Goal: Find contact information

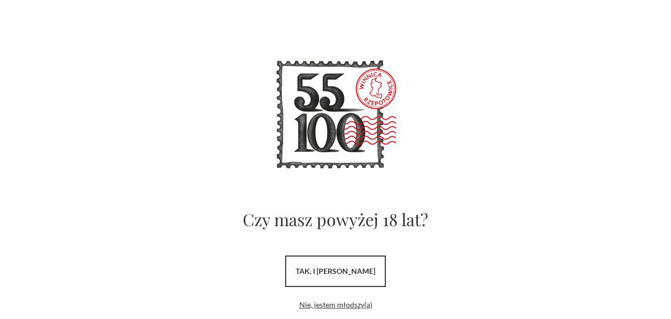
scroll to position [44, 0]
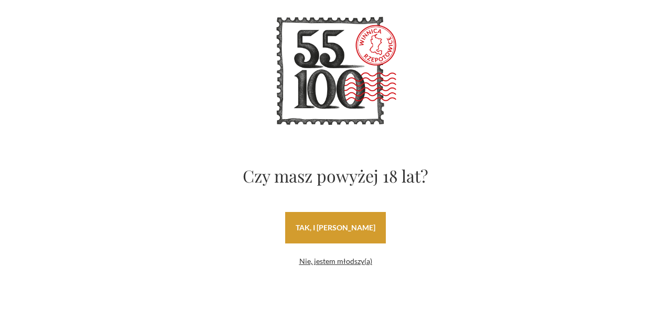
click at [358, 232] on link "tak, i uwielbiam wino" at bounding box center [335, 227] width 101 height 31
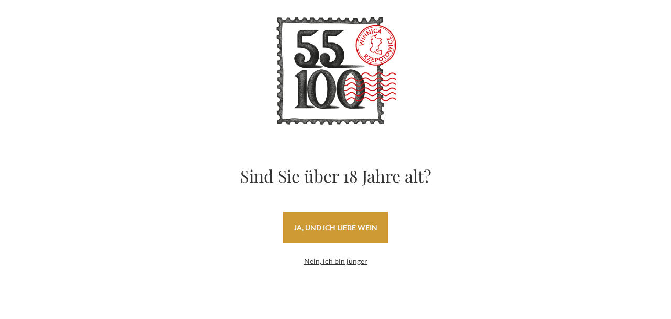
click at [359, 234] on link "ja, und ich liebe Wein" at bounding box center [335, 227] width 105 height 31
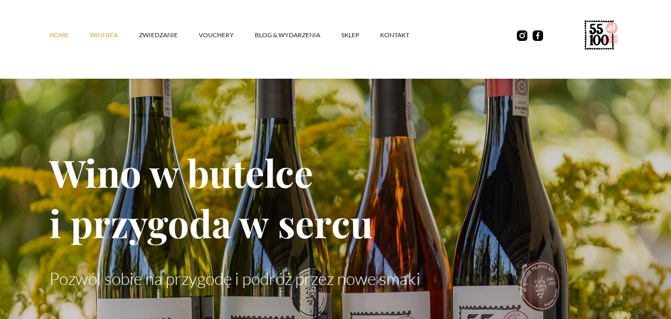
click at [105, 39] on link "winnica" at bounding box center [114, 34] width 49 height 31
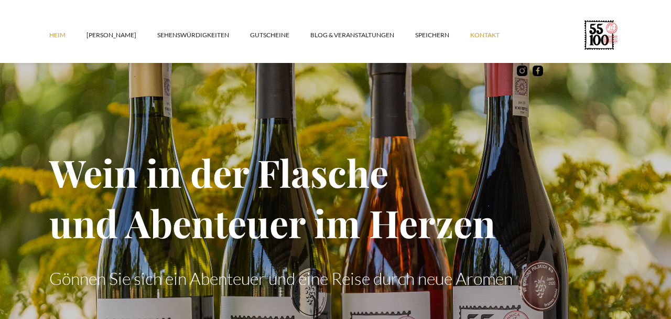
click at [471, 33] on font "Kontakt" at bounding box center [485, 35] width 29 height 8
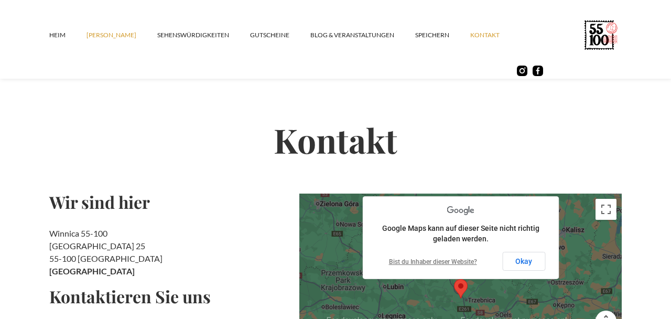
click at [105, 41] on link "[PERSON_NAME]" at bounding box center [122, 34] width 71 height 31
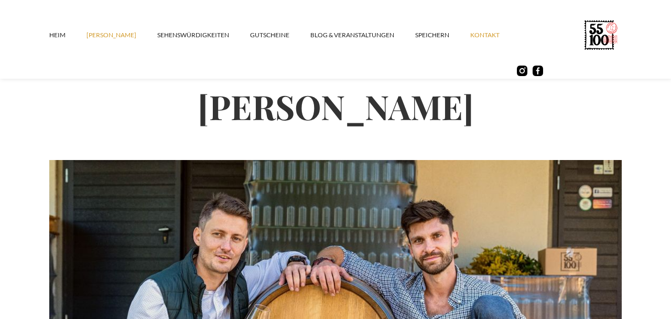
click at [471, 28] on link "Kontakt" at bounding box center [496, 34] width 50 height 31
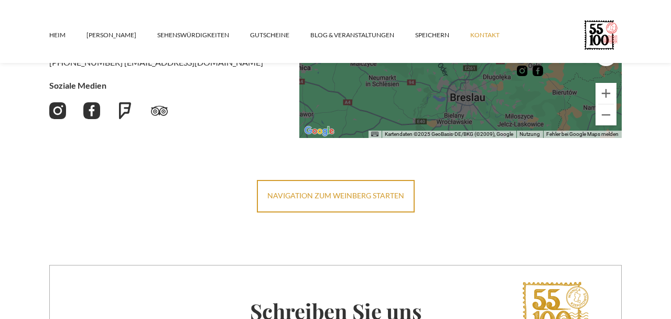
scroll to position [267, 0]
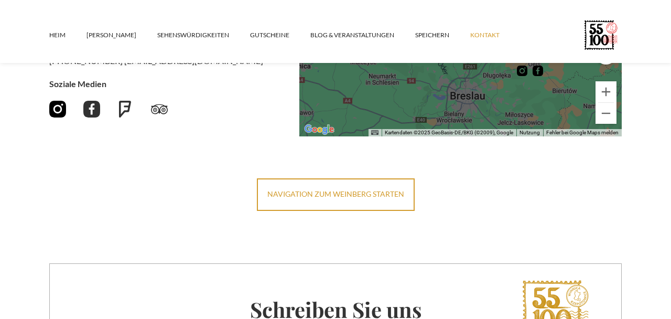
click at [59, 105] on img at bounding box center [57, 109] width 17 height 17
